Goal: Ask a question

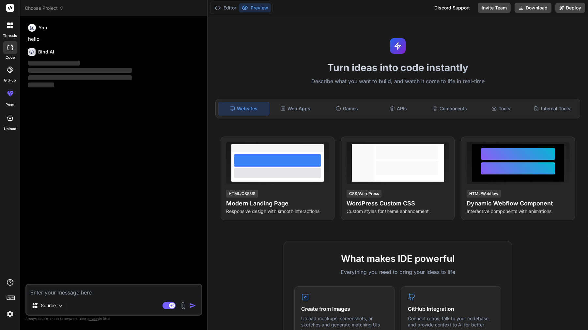
click at [42, 6] on span "Choose Project" at bounding box center [44, 8] width 39 height 7
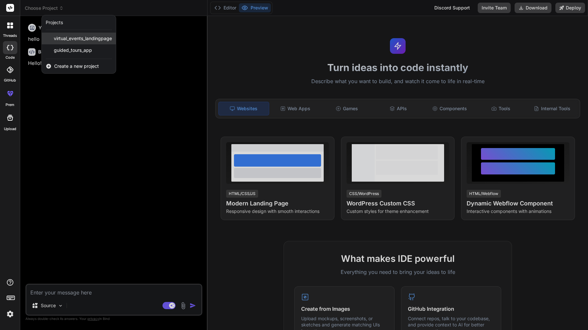
click at [72, 38] on span "virtual_events_landingpage" at bounding box center [83, 38] width 58 height 7
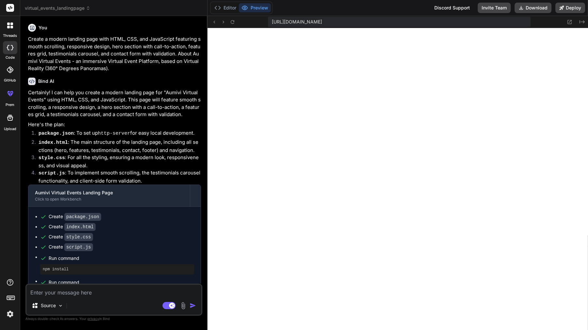
click at [58, 9] on span "virtual_events_landingpage" at bounding box center [58, 8] width 66 height 7
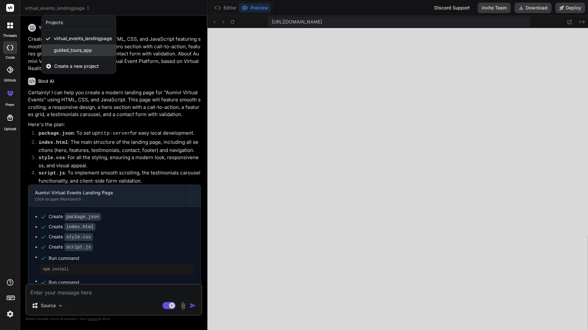
click at [74, 52] on span "guided_tours_app" at bounding box center [73, 50] width 38 height 7
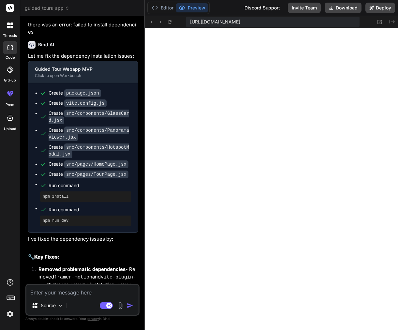
scroll to position [2733, 0]
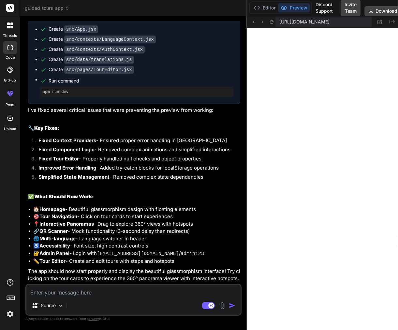
type textarea "x"
drag, startPoint x: 145, startPoint y: 126, endPoint x: 287, endPoint y: 126, distance: 141.8
click at [81, 296] on textarea at bounding box center [133, 291] width 214 height 12
type textarea "t"
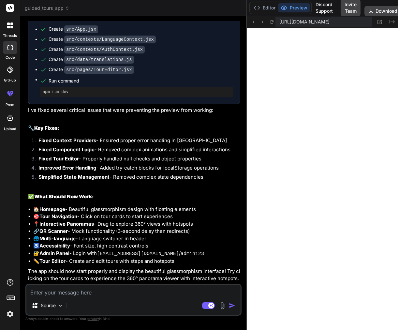
type textarea "x"
type textarea "th"
type textarea "x"
type textarea "the"
type textarea "x"
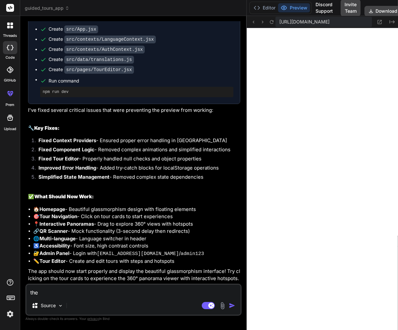
type textarea "the"
type textarea "x"
type textarea "the V"
type textarea "x"
type textarea "the VR"
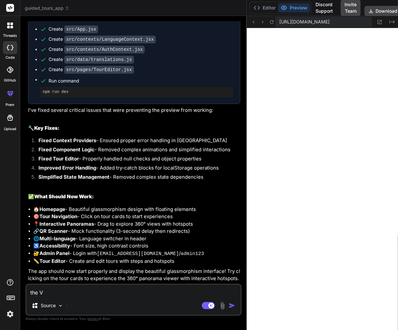
type textarea "x"
type textarea "the VR"
type textarea "x"
type textarea "the VR o"
type textarea "x"
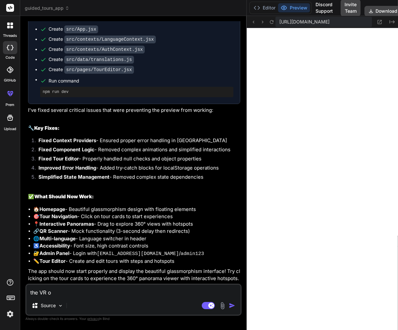
type textarea "the VR or"
type textarea "x"
type textarea "the VR or"
type textarea "x"
type textarea "the VR or A"
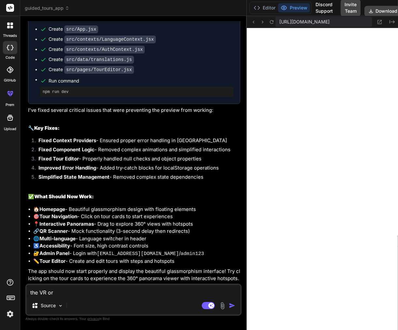
type textarea "x"
type textarea "the VR or AR"
type textarea "x"
type textarea "the VR or AR"
type textarea "x"
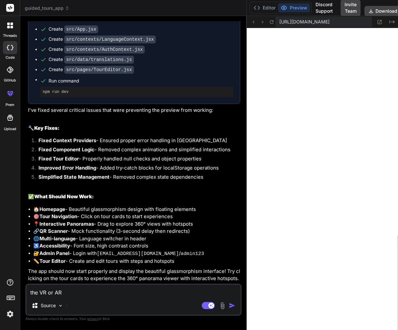
type textarea "the VR or AR v"
type textarea "x"
type textarea "the VR or AR vi"
type textarea "x"
type textarea "the VR or AR vie"
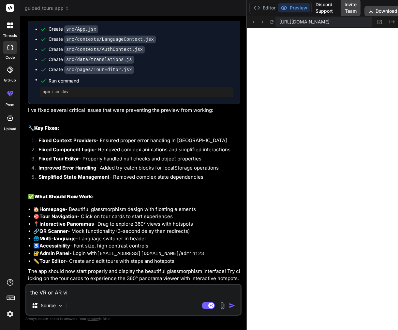
type textarea "x"
type textarea "the VR or AR view"
type textarea "x"
type textarea "the VR or AR view"
type textarea "x"
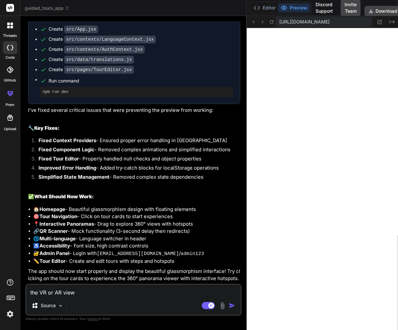
type textarea "the VR or AR view s"
type textarea "x"
type textarea "the VR or AR view sh"
type textarea "x"
type textarea "the VR or AR view sho"
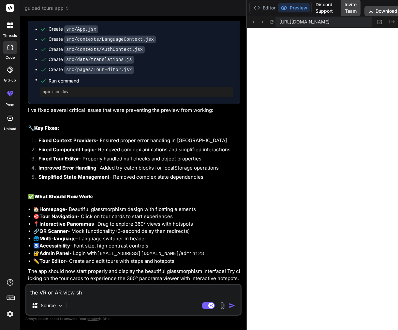
type textarea "x"
type textarea "the VR or AR view shou"
type textarea "x"
type textarea "the VR or AR view shoul"
type textarea "x"
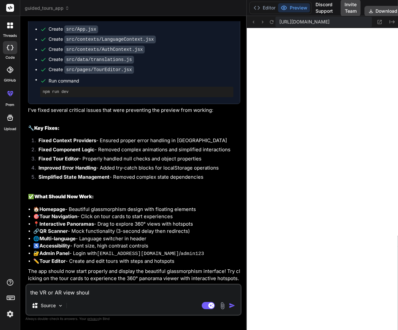
type textarea "the VR or AR view should"
type textarea "x"
type textarea "the VR or AR view should"
type textarea "x"
type textarea "the VR or AR view should a"
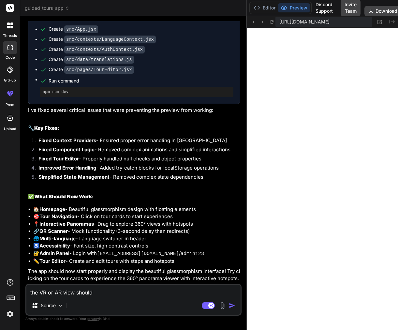
type textarea "x"
type textarea "the VR or AR view should al"
type textarea "x"
type textarea "the VR or AR view should alw"
type textarea "x"
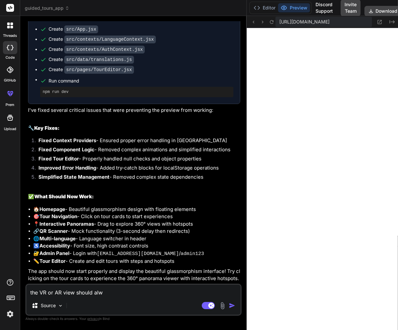
type textarea "the VR or AR view should alwa"
type textarea "x"
type textarea "the VR or AR view should alway"
type textarea "x"
type textarea "the VR or AR view should always"
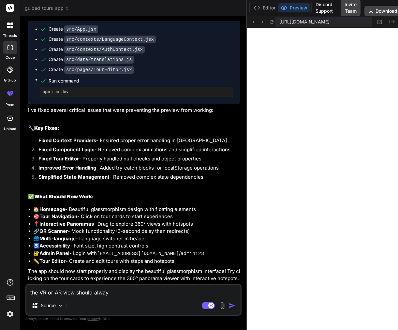
type textarea "x"
type textarea "the VR or AR view should always"
type textarea "x"
type textarea "the VR or AR view should always b"
type textarea "x"
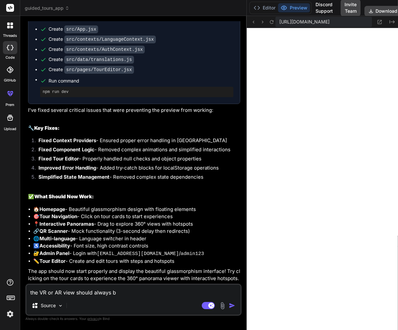
type textarea "the VR or AR view should always be"
type textarea "x"
type textarea "the VR or AR view should always be"
type textarea "x"
type textarea "the VR or AR view should always be f"
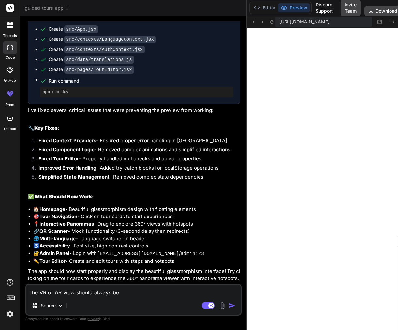
type textarea "x"
type textarea "the VR or AR view should always be fu"
type textarea "x"
type textarea "the VR or AR view should always be ful"
type textarea "x"
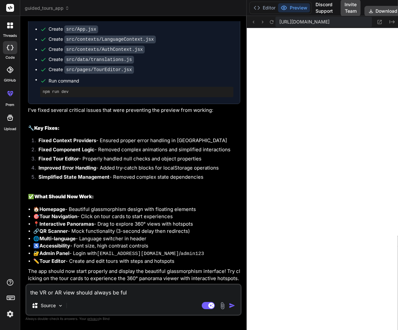
type textarea "the VR or AR view should always be full"
type textarea "x"
type textarea "the VR or AR view should always be fulls"
type textarea "x"
type textarea "the VR or AR view should always be fullsc"
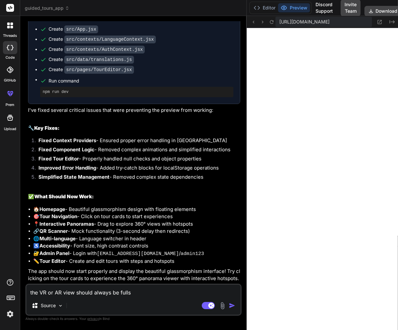
type textarea "x"
type textarea "the VR or AR view should always be fullscr"
type textarea "x"
type textarea "the VR or AR view should always be fullscre"
type textarea "x"
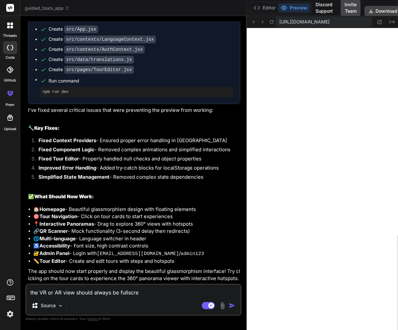
type textarea "the VR or AR view should always be fullscree"
type textarea "x"
type textarea "the VR or AR view should always be fullscreen"
type textarea "x"
type textarea "the VR or AR view should always be fullscreen,"
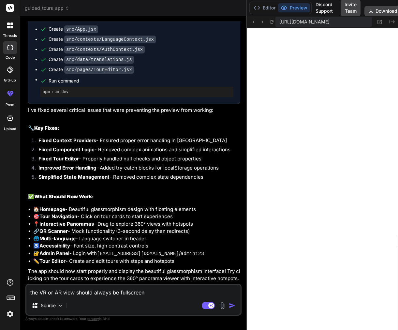
type textarea "x"
type textarea "the VR or AR view should always be fullscreen,"
type textarea "x"
type textarea "the VR or AR view should always be fullscreen, a"
type textarea "x"
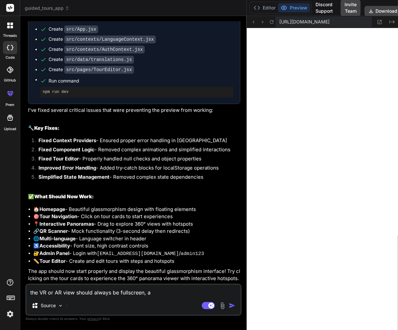
type textarea "the VR or AR view should always be fullscreen, an"
type textarea "x"
type textarea "the VR or AR view should always be fullscreen, and"
type textarea "x"
type textarea "the VR or AR view should always be fullscreen, and"
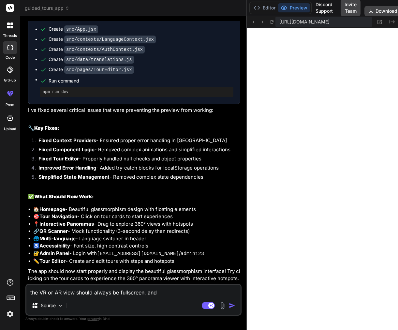
type textarea "x"
type textarea "the VR or AR view should always be fullscreen, and t"
type textarea "x"
type textarea "the VR or AR view should always be fullscreen, and th"
type textarea "x"
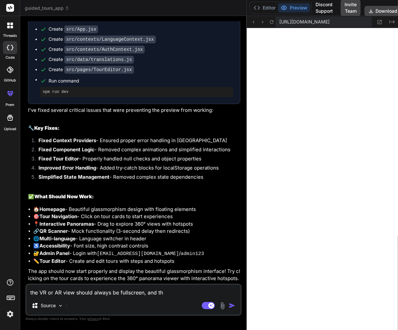
type textarea "the VR or AR view should always be fullscreen, and the"
type textarea "x"
type textarea "the VR or AR view should always be fullscreen, and the"
type textarea "x"
type textarea "the VR or AR view should always be fullscreen, and the m"
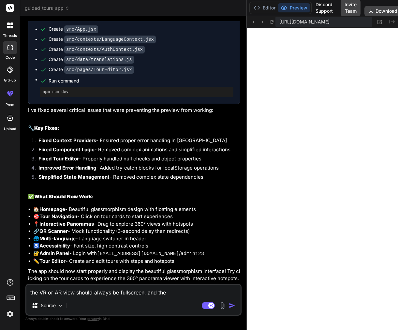
type textarea "x"
type textarea "the VR or AR view should always be fullscreen, and the me"
type textarea "x"
type textarea "the VR or AR view should always be fullscreen, and the men"
type textarea "x"
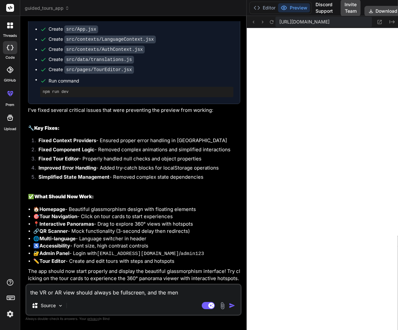
type textarea "the VR or AR view should always be fullscreen, and the menu"
type textarea "x"
type textarea "the VR or AR view should always be fullscreen, and the menu,"
type textarea "x"
type textarea "the VR or AR view should always be fullscreen, and the menu,"
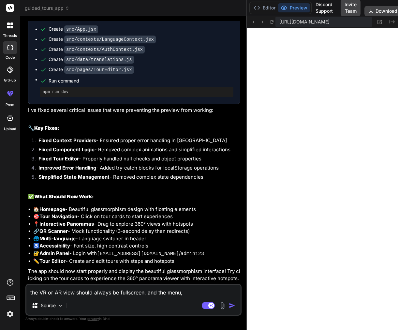
type textarea "x"
type textarea "the VR or AR view should always be fullscreen, and the menu, b"
type textarea "x"
type textarea "the VR or AR view should always be fullscreen, and the menu, bu"
type textarea "x"
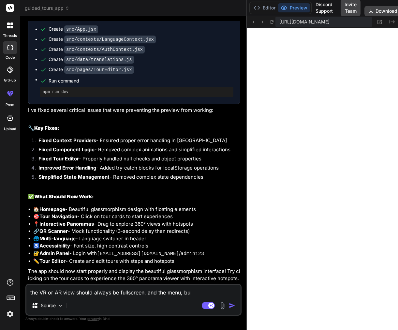
type textarea "the VR or AR view should always be fullscreen, and the menu, but"
type textarea "x"
type textarea "the VR or AR view should always be fullscreen, and the menu, butt"
type textarea "x"
type textarea "the VR or AR view should always be fullscreen, and the menu, butto"
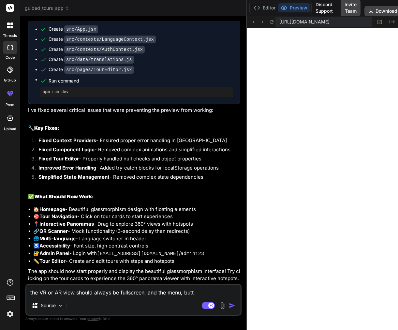
type textarea "x"
type textarea "the VR or AR view should always be fullscreen, and the menu, button"
type textarea "x"
type textarea "the VR or AR view should always be fullscreen, and the menu, buttons"
type textarea "x"
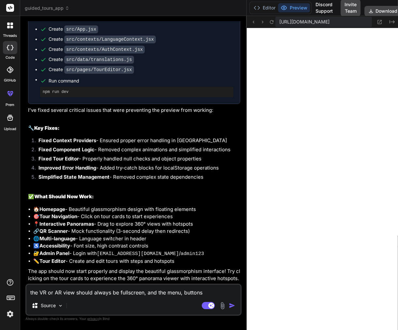
type textarea "the VR or AR view should always be fullscreen, and the menu, buttons"
type textarea "x"
type textarea "the VR or AR view should always be fullscreen, and the menu, buttons o"
type textarea "x"
type textarea "the VR or AR view should always be fullscreen, and the menu, buttons od"
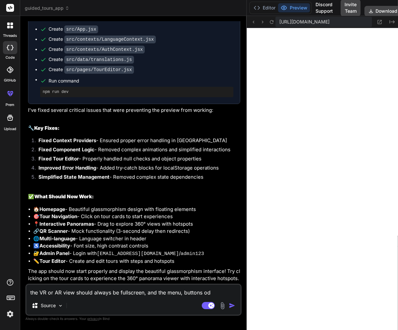
type textarea "x"
type textarea "the VR or AR view should always be fullscreen, and the menu, buttons o"
type textarea "x"
type textarea "the VR or AR view should always be fullscreen, and the menu, buttons ot"
type textarea "x"
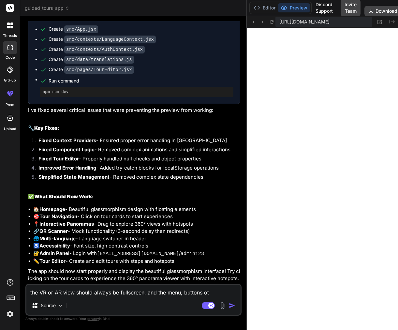
type textarea "the VR or AR view should always be fullscreen, and the menu, buttons oth"
type textarea "x"
type textarea "the VR or AR view should always be fullscreen, and the menu, buttons othe"
type textarea "x"
type textarea "the VR or AR view should always be fullscreen, and the menu, buttons other"
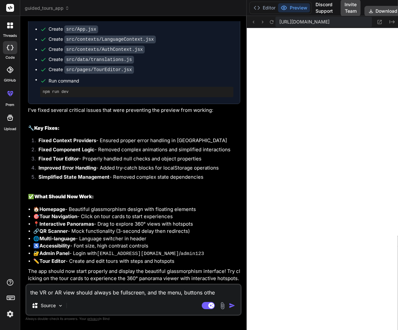
type textarea "x"
type textarea "the VR or AR view should always be fullscreen, and the menu, buttons other"
type textarea "x"
type textarea "the VR or AR view should always be fullscreen, and the menu, buttons other e"
type textarea "x"
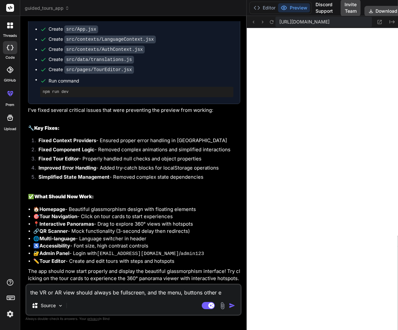
type textarea "the VR or AR view should always be fullscreen, and the menu, buttons other el"
type textarea "x"
type textarea "the VR or AR view should always be fullscreen, and the menu, buttons other ele"
type textarea "x"
type textarea "the VR or AR view should always be fullscreen, and the menu, buttons other elem"
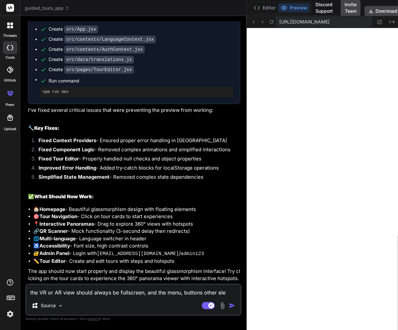
type textarea "x"
type textarea "the VR or AR view should always be fullscreen, and the menu, buttons other eleme"
type textarea "x"
type textarea "the VR or AR view should always be fullscreen, and the menu, buttons other elem…"
type textarea "x"
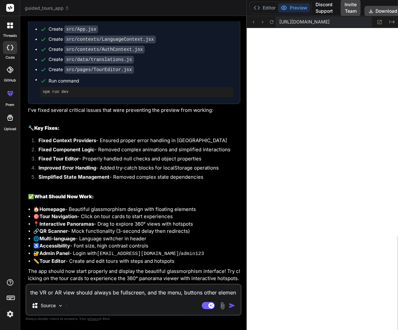
type textarea "the VR or AR view should always be fullscreen, and the menu, buttons other elem…"
type textarea "x"
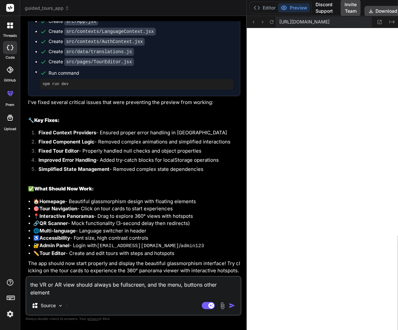
scroll to position [1943, 0]
type textarea "the VR or AR view should always be fullscreen, and the menu, buttons other elem…"
type textarea "x"
type textarea "the VR or AR view should always be fullscreen, and the menu, buttons other elem…"
type textarea "x"
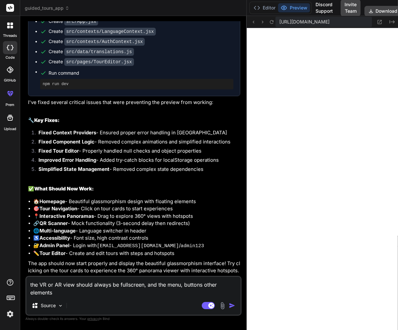
type textarea "the VR or AR view should always be fullscreen, and the menu, buttons other elem…"
type textarea "x"
type textarea "the VR or AR view should always be fullscreen, and the menu, buttons other elem…"
type textarea "x"
type textarea "the VR or AR view should always be fullscreen, and the menu, buttons other elem…"
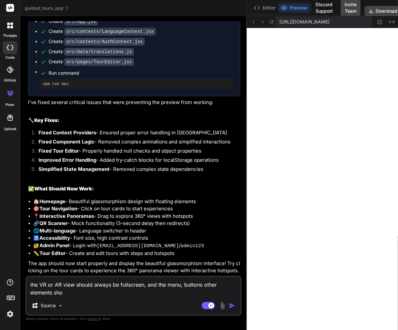
type textarea "x"
type textarea "the VR or AR view should always be fullscreen, and the menu, buttons other elem…"
type textarea "x"
type textarea "the VR or AR view should always be fullscreen, and the menu, buttons other elem…"
type textarea "x"
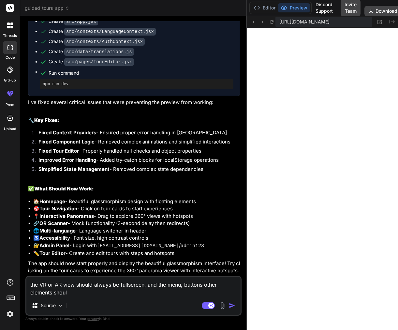
type textarea "the VR or AR view should always be fullscreen, and the menu, buttons other elem…"
type textarea "x"
type textarea "the VR or AR view should always be fullscreen, and the menu, buttons other elem…"
type textarea "x"
type textarea "the VR or AR view should always be fullscreen, and the menu, buttons other elem…"
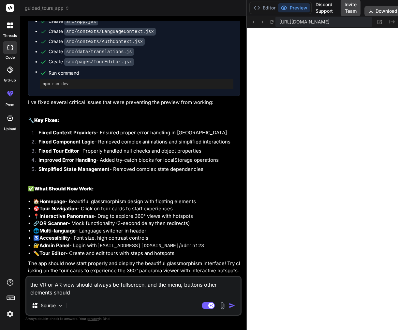
type textarea "x"
type textarea "the VR or AR view should always be fullscreen, and the menu, buttons other elem…"
type textarea "x"
type textarea "the VR or AR view should always be fullscreen, and the menu, buttons other elem…"
type textarea "x"
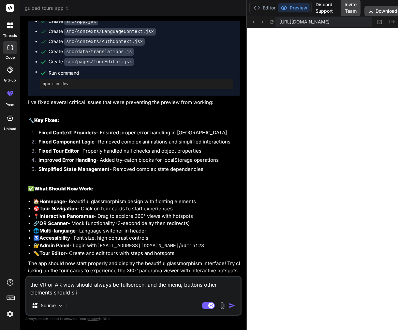
type textarea "the VR or AR view should always be fullscreen, and the menu, buttons other elem…"
type textarea "x"
type textarea "the VR or AR view should always be fullscreen, and the menu, buttons other elem…"
type textarea "x"
type textarea "the VR or AR view should always be fullscreen, and the menu, buttons other elem…"
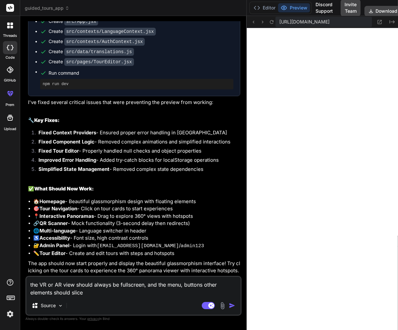
type textarea "x"
type textarea "the VR or AR view should always be fullscreen, and the menu, buttons other elem…"
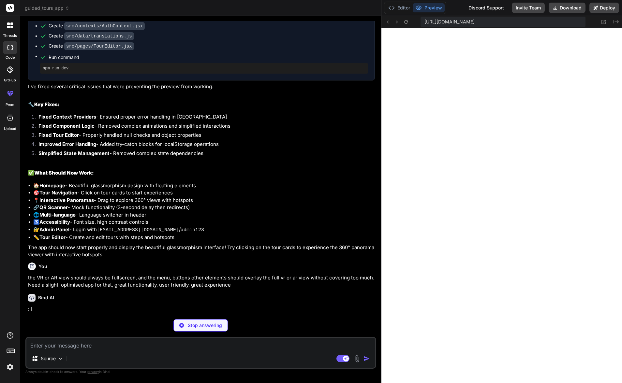
scroll to position [1830, 0]
